Goal: Task Accomplishment & Management: Complete application form

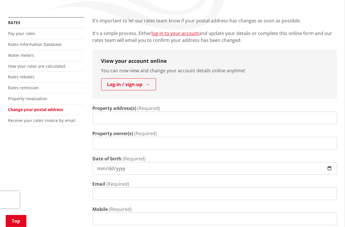
scroll to position [99, 0]
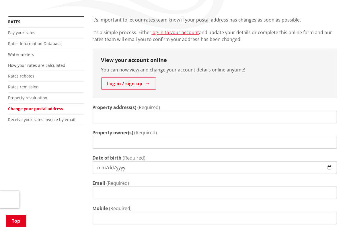
click at [172, 115] on input "Property address(s)" at bounding box center [215, 117] width 244 height 13
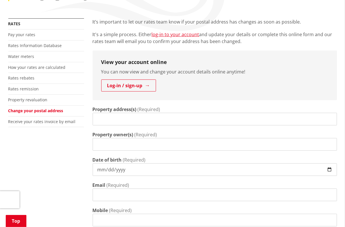
scroll to position [97, 0]
type input "[STREET_ADDRESS]"
click at [166, 146] on input "Property owner(s)" at bounding box center [215, 144] width 244 height 13
type input "S"
type input "Nitin Kumar and Sakshi Arora"
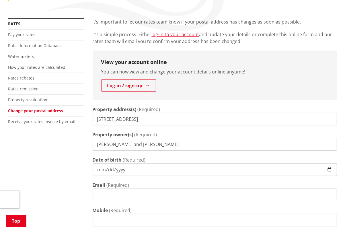
click at [154, 168] on input "Date of birth" at bounding box center [215, 169] width 244 height 13
type input "[DATE]"
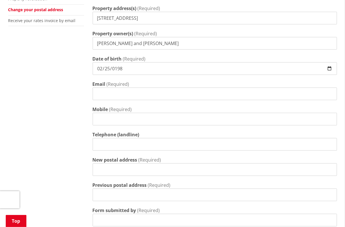
scroll to position [199, 0]
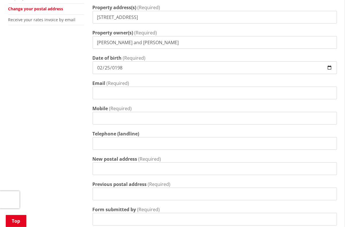
click at [126, 90] on input "Email" at bounding box center [215, 93] width 244 height 13
type input "sasharora@gmail.com"
click at [127, 119] on input "Mobile" at bounding box center [215, 118] width 244 height 13
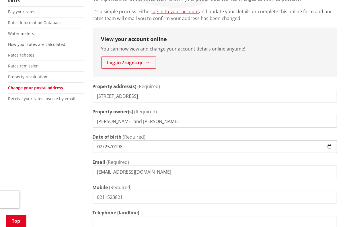
scroll to position [120, 0]
type input "0211523821"
drag, startPoint x: 133, startPoint y: 122, endPoint x: 81, endPoint y: 124, distance: 51.6
click at [81, 124] on div "More from this section Rates Pay your rates Rates Information Database Water me…" at bounding box center [172, 207] width 337 height 422
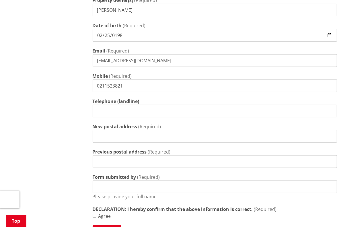
scroll to position [232, 0]
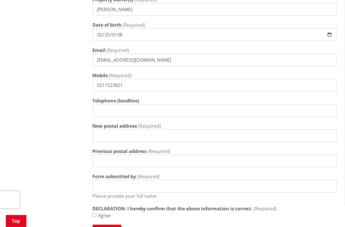
type input "Sakshi Arora"
drag, startPoint x: 101, startPoint y: 87, endPoint x: 124, endPoint y: 88, distance: 23.2
click at [124, 88] on input "0211523821" at bounding box center [215, 85] width 244 height 13
click at [118, 137] on input "New postal address" at bounding box center [215, 135] width 244 height 13
click at [137, 136] on input "11 Kabardin Street Karaka," at bounding box center [215, 135] width 244 height 13
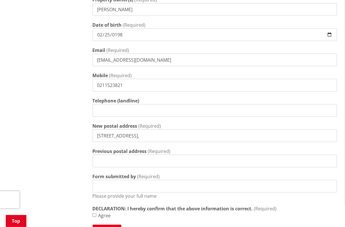
click at [193, 139] on input "11 Kabardin Street, Karaka," at bounding box center [215, 135] width 244 height 13
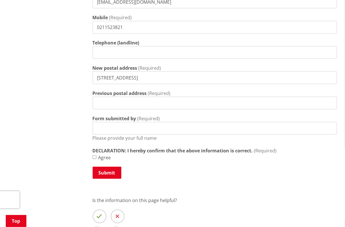
scroll to position [291, 0]
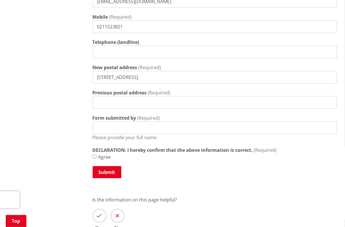
type input "11 Kabardin Street, Karaka, Papakura, Auckland 2113"
click at [159, 102] on input "Previous postal address" at bounding box center [215, 102] width 244 height 13
click at [166, 126] on input "Form submitted by" at bounding box center [215, 127] width 244 height 13
click at [170, 101] on input "Previous postal address" at bounding box center [215, 102] width 244 height 13
type input "Dont know - we just purchased this property"
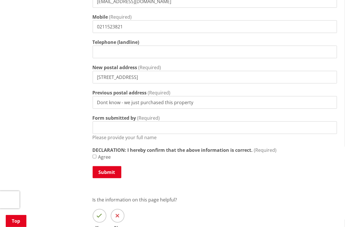
click at [167, 127] on input "Form submitted by" at bounding box center [215, 127] width 244 height 13
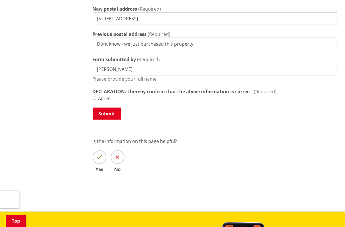
scroll to position [350, 0]
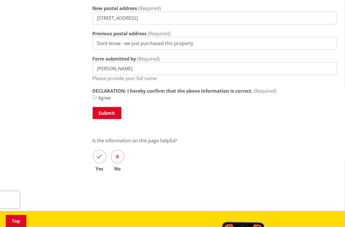
type input "Sakshi Arora"
click at [103, 99] on label "Agree" at bounding box center [104, 97] width 13 height 7
click at [96, 99] on input "Agree" at bounding box center [95, 97] width 4 height 4
checkbox input "true"
click at [113, 117] on button "Submit" at bounding box center [107, 113] width 29 height 12
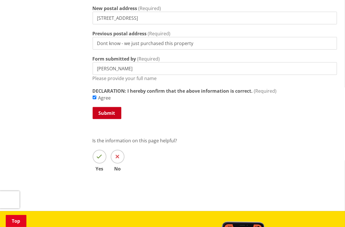
scroll to position [340, 0]
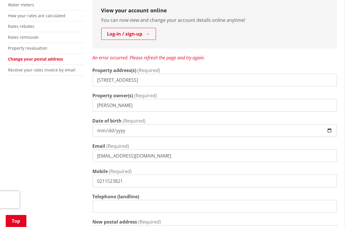
scroll to position [147, 0]
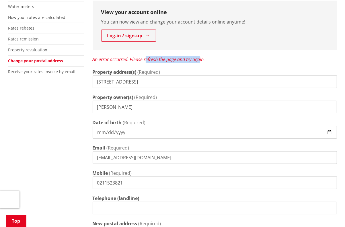
drag, startPoint x: 147, startPoint y: 62, endPoint x: 201, endPoint y: 60, distance: 53.9
click at [201, 60] on div "An error occurred. Please refresh the page and try again." at bounding box center [215, 59] width 244 height 7
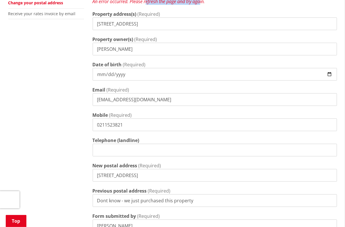
scroll to position [0, 0]
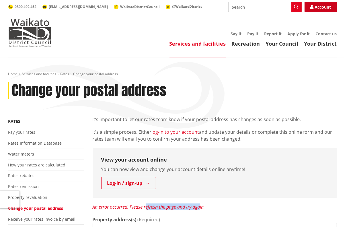
click at [320, 9] on link "Account" at bounding box center [320, 7] width 32 height 10
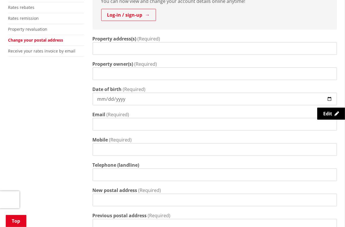
scroll to position [170, 0]
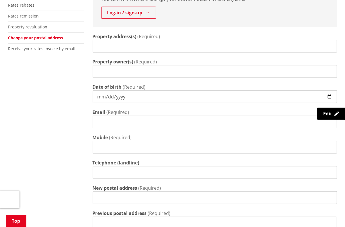
click at [117, 48] on input "Property address(s)" at bounding box center [215, 46] width 244 height 13
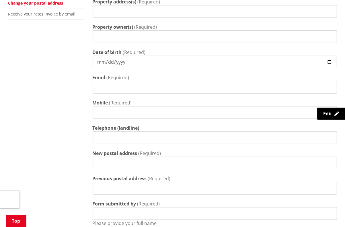
scroll to position [205, 0]
click at [114, 42] on input "Property owner(s)" at bounding box center [215, 36] width 244 height 13
click at [121, 63] on input "Date of birth" at bounding box center [215, 61] width 244 height 13
click at [126, 62] on input "Date of birth" at bounding box center [215, 61] width 244 height 13
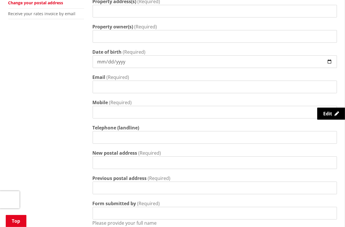
click at [120, 37] on input "Property owner(s)" at bounding box center [215, 36] width 244 height 13
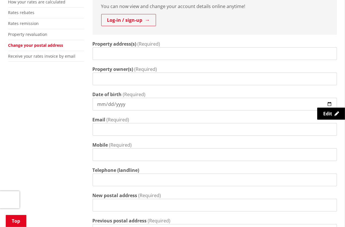
scroll to position [163, 0]
click at [125, 55] on input "Property address(s)" at bounding box center [215, 53] width 244 height 13
click at [131, 56] on input "15 Waimaa Lane Pokeno" at bounding box center [215, 53] width 244 height 13
type input "15 Waimaa Lane, Pokeno"
click at [132, 82] on input "Property owner(s)" at bounding box center [215, 78] width 244 height 13
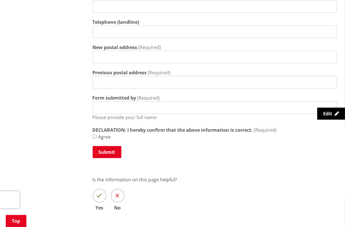
scroll to position [311, 0]
click at [120, 107] on input "Form submitted by" at bounding box center [215, 107] width 244 height 13
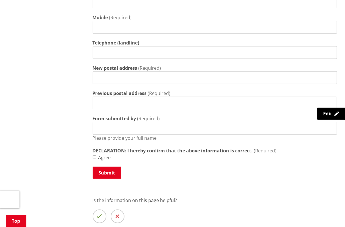
scroll to position [290, 0]
click at [142, 77] on input "New postal address" at bounding box center [215, 77] width 244 height 13
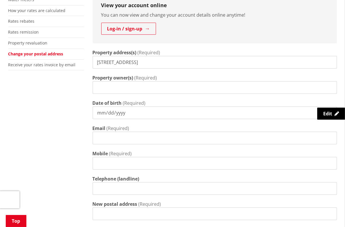
scroll to position [156, 0]
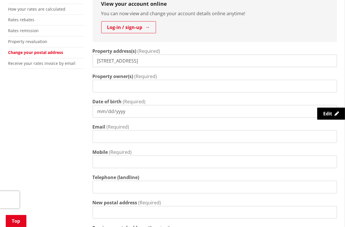
click at [183, 86] on input "Property owner(s)" at bounding box center [215, 86] width 244 height 13
type input "s"
type input "Sakshi Arora and Nitin Kumar"
type input "1986-02-25"
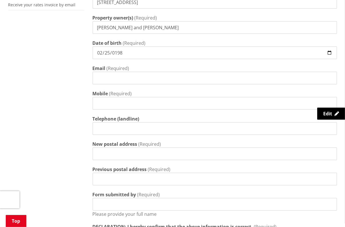
click at [140, 76] on input "Email" at bounding box center [215, 78] width 244 height 13
click at [140, 76] on input "sasharora2" at bounding box center [215, 78] width 244 height 13
type input "sasharora@gmail.com"
click at [132, 103] on input "Mobile" at bounding box center [215, 103] width 244 height 13
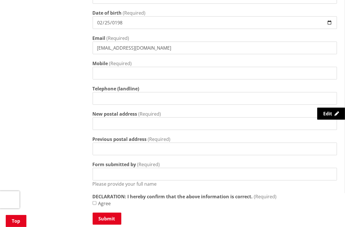
scroll to position [244, 0]
click at [104, 71] on input "0211523821" at bounding box center [215, 73] width 244 height 13
click at [109, 72] on input "0211523821" at bounding box center [215, 73] width 244 height 13
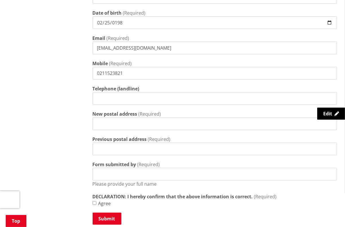
type input "0211523821"
click at [120, 126] on input "New postal address" at bounding box center [215, 123] width 244 height 13
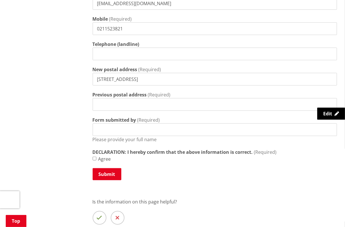
scroll to position [289, 0]
type input "11 Kabardin Street, Karaka, Papakura, Auckland 2113"
click at [113, 105] on input "Previous postal address" at bounding box center [215, 104] width 244 height 13
click at [105, 75] on input "11 Kabardin Street, Karaka, Papakura, Auckland 2113" at bounding box center [215, 78] width 244 height 13
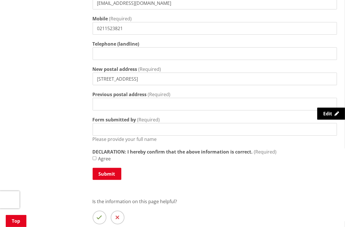
click at [105, 75] on input "11 Kabardin Street, Karaka, Papakura, Auckland 2113" at bounding box center [215, 78] width 244 height 13
click at [106, 103] on input "Previous postal address" at bounding box center [215, 104] width 244 height 13
paste input "11 Kabardin Street, Karaka, Papakura, Auckland 2113"
type input "11 Kabardin Street, Karaka, Papakura, Auckland 2113"
click at [108, 128] on input "Form submitted by" at bounding box center [215, 129] width 244 height 13
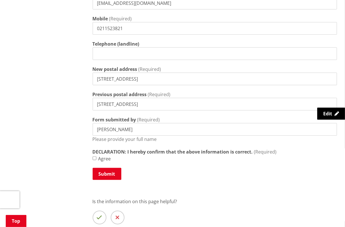
type input "Sakshi Arora"
click at [95, 158] on input "Agree" at bounding box center [95, 158] width 4 height 4
checkbox input "true"
click at [111, 175] on button "Submit" at bounding box center [107, 174] width 29 height 12
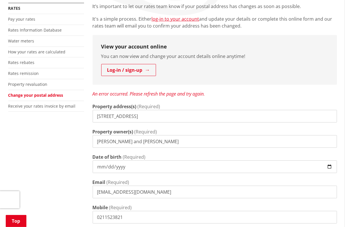
scroll to position [112, 0]
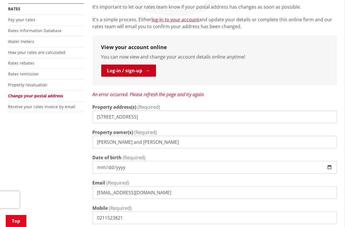
click at [146, 70] on link "Log-in / sign-up" at bounding box center [128, 70] width 55 height 12
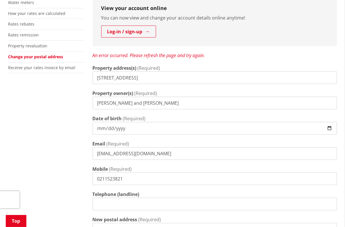
scroll to position [151, 0]
drag, startPoint x: 115, startPoint y: 55, endPoint x: 210, endPoint y: 55, distance: 94.6
click at [210, 55] on div "An error occurred. Please refresh the page and try again." at bounding box center [215, 55] width 244 height 7
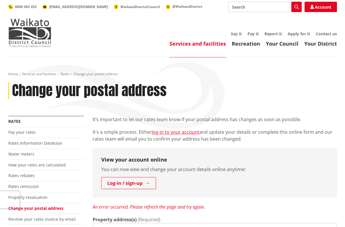
scroll to position [151, 0]
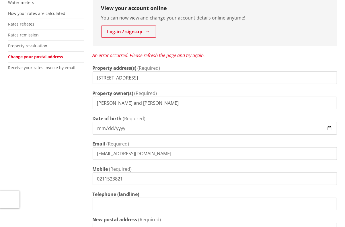
click at [183, 74] on input "15 Waimaa Lane, Pokeno" at bounding box center [215, 77] width 244 height 13
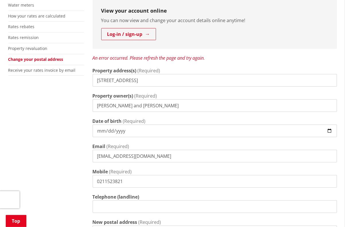
scroll to position [148, 0]
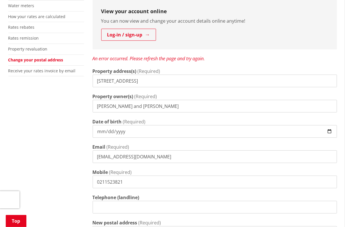
click at [152, 80] on input "15 Waimaa Lane, Pokeno" at bounding box center [215, 81] width 244 height 13
type input "15 Waimaa Lane, Pokeno 2402"
click at [214, 105] on input "Sakshi Arora and Nitin Kumar" at bounding box center [215, 106] width 244 height 13
click at [208, 135] on input "1986-02-25" at bounding box center [215, 131] width 244 height 13
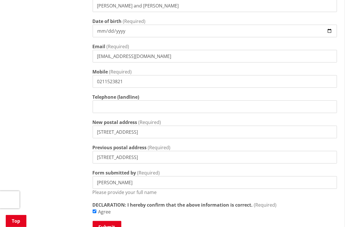
scroll to position [249, 0]
click at [166, 104] on input "Telephone (landline)" at bounding box center [215, 106] width 244 height 13
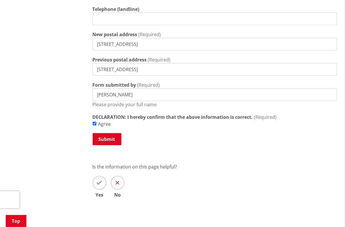
scroll to position [337, 0]
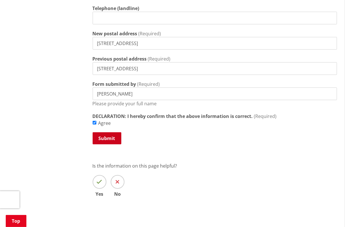
click at [103, 137] on button "Submit" at bounding box center [107, 138] width 29 height 12
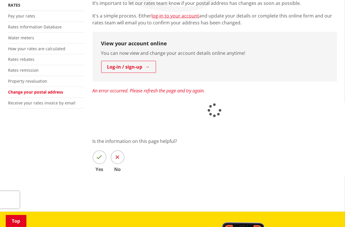
scroll to position [117, 0]
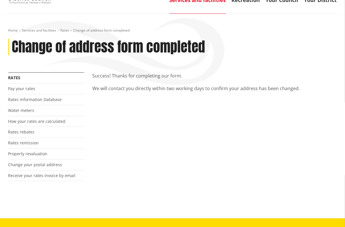
scroll to position [45, 0]
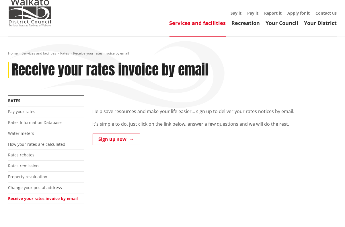
scroll to position [21, 0]
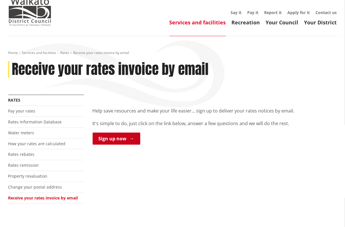
click at [118, 141] on link "Sign up now" at bounding box center [117, 138] width 48 height 12
